Goal: Go to known website: Access a specific website the user already knows

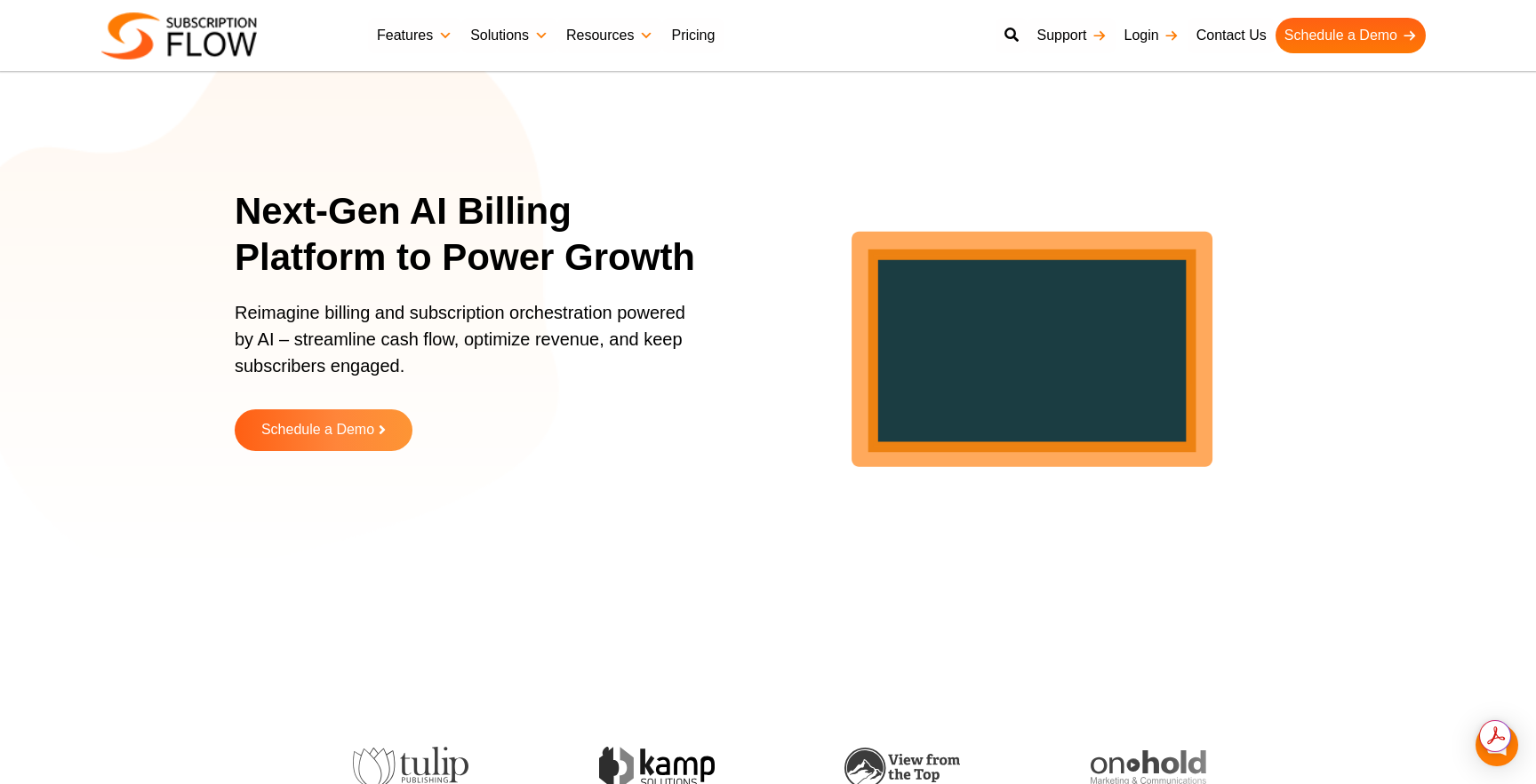
click at [1149, 33] on link "Login" at bounding box center [1152, 35] width 72 height 36
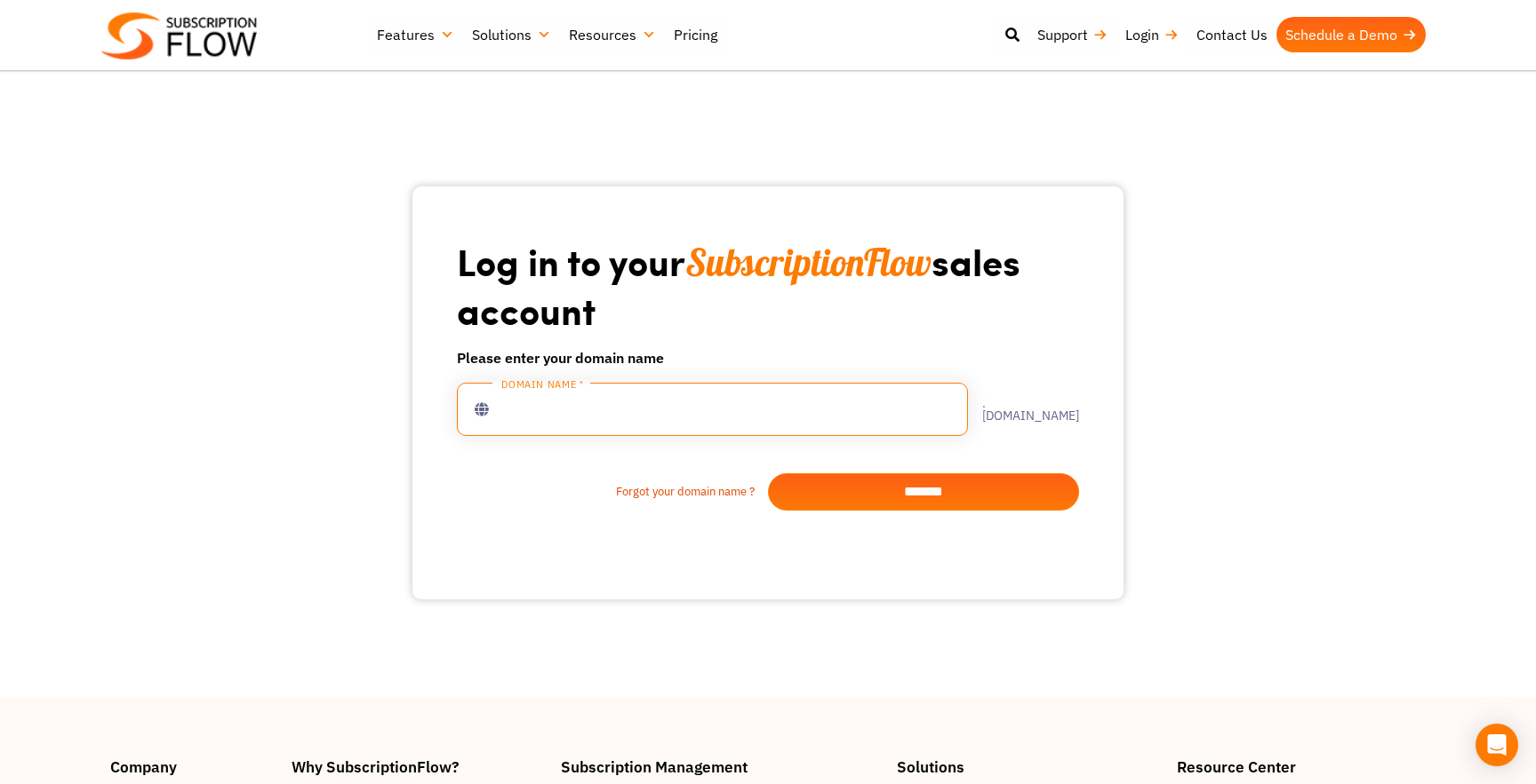
click at [623, 408] on input "text" at bounding box center [712, 410] width 511 height 53
type input "**********"
click at [928, 497] on input "*******" at bounding box center [924, 492] width 311 height 38
